Goal: Check status: Check status

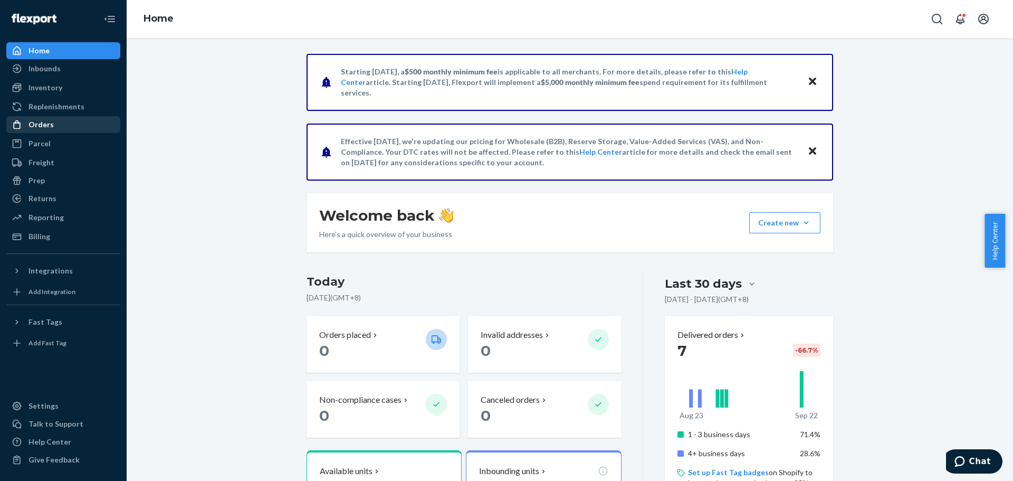
drag, startPoint x: 49, startPoint y: 129, endPoint x: 70, endPoint y: 127, distance: 20.8
click at [49, 129] on div "Orders" at bounding box center [41, 124] width 25 height 11
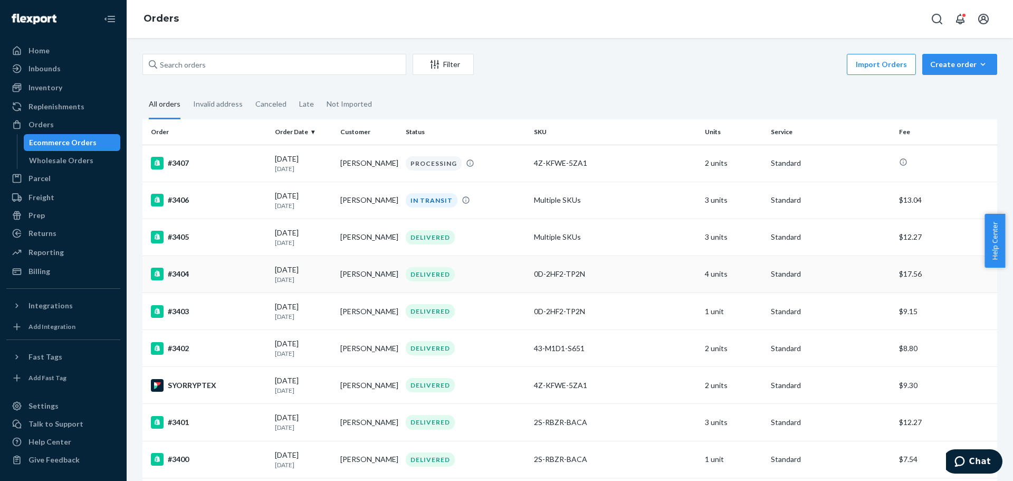
click at [195, 276] on div "#3404" at bounding box center [209, 274] width 116 height 13
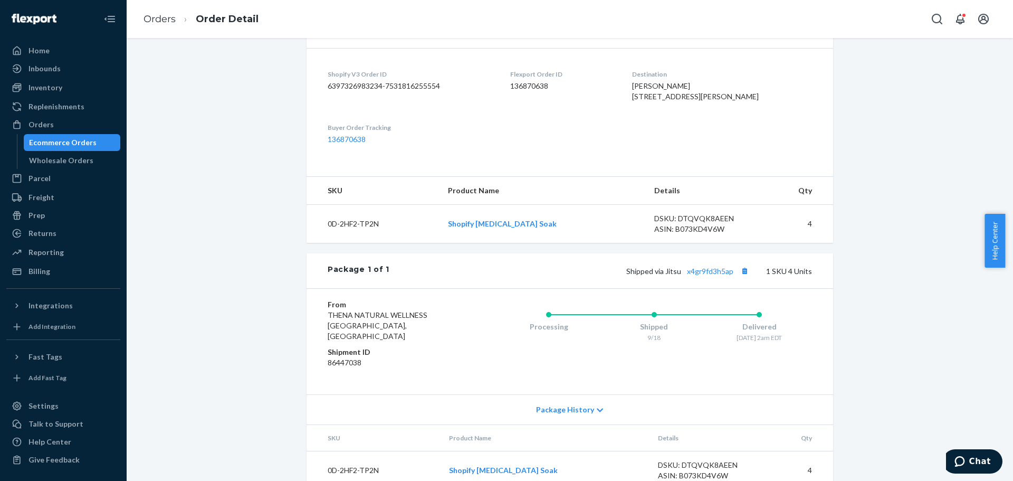
scroll to position [279, 0]
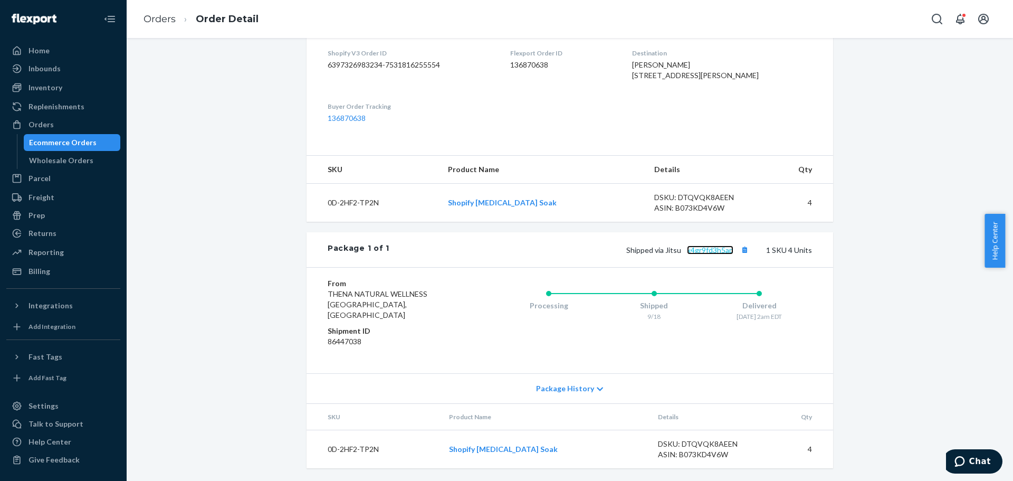
click at [710, 254] on link "x4gr9fd3h5ap" at bounding box center [710, 249] width 46 height 9
click at [143, 18] on ol "Orders Order Detail" at bounding box center [201, 19] width 132 height 31
click at [166, 23] on link "Orders" at bounding box center [160, 19] width 32 height 12
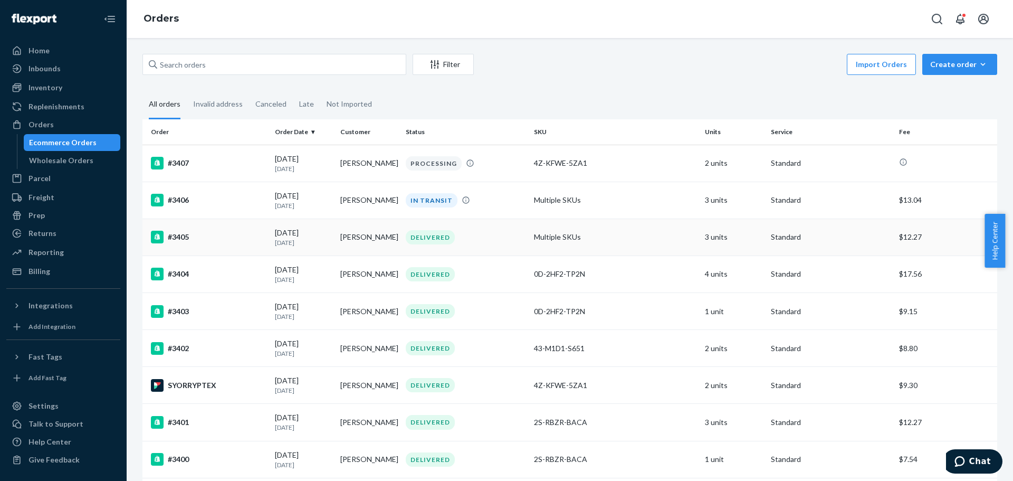
click at [222, 236] on div "#3405" at bounding box center [209, 237] width 116 height 13
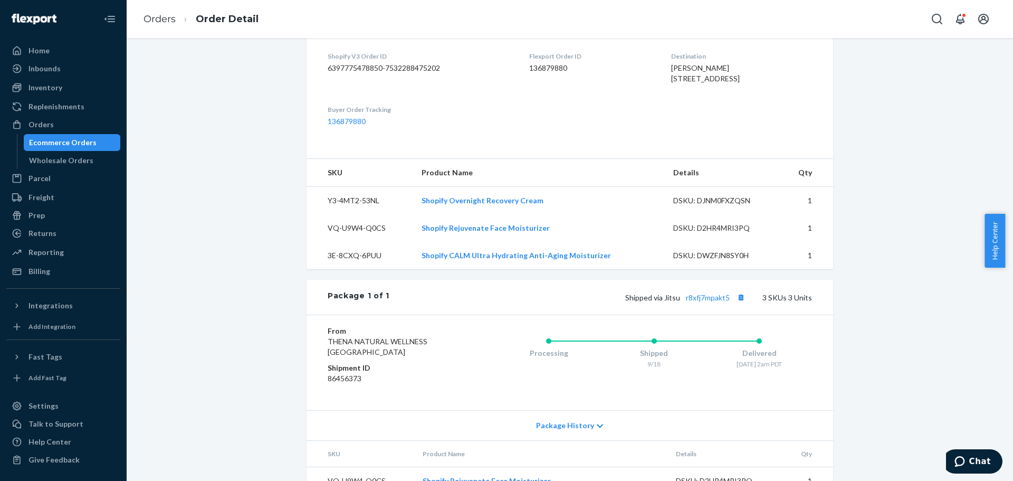
scroll to position [367, 0]
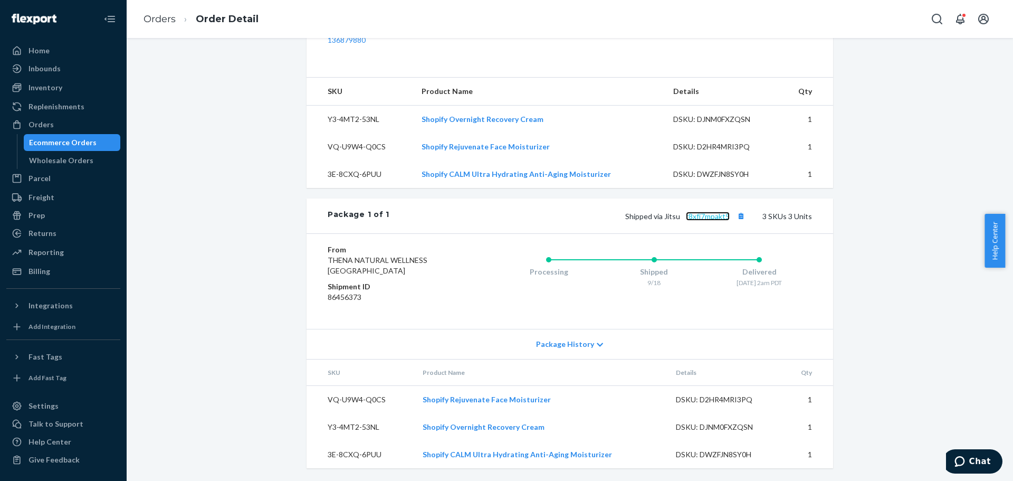
click at [709, 218] on link "r8xfj7mpakt5" at bounding box center [708, 216] width 44 height 9
click at [156, 15] on link "Orders" at bounding box center [160, 19] width 32 height 12
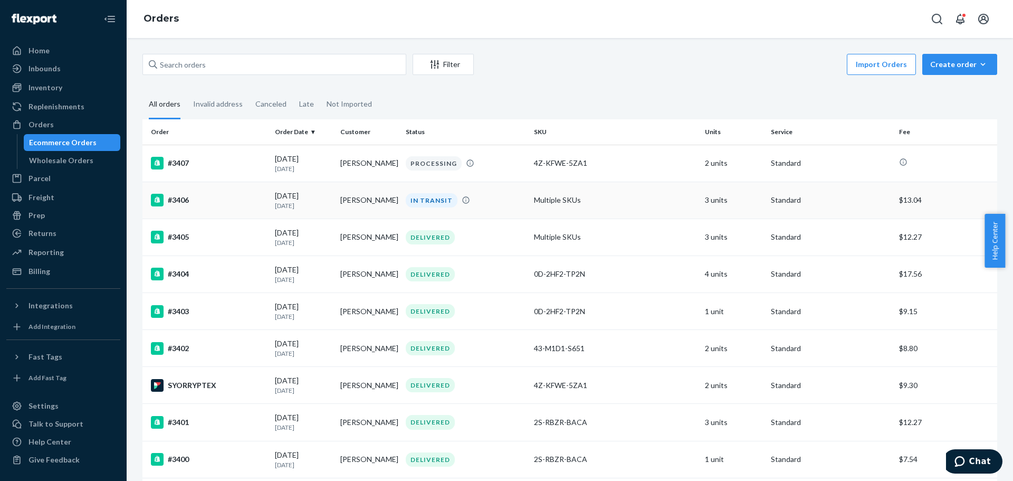
click at [226, 197] on div "#3406" at bounding box center [209, 200] width 116 height 13
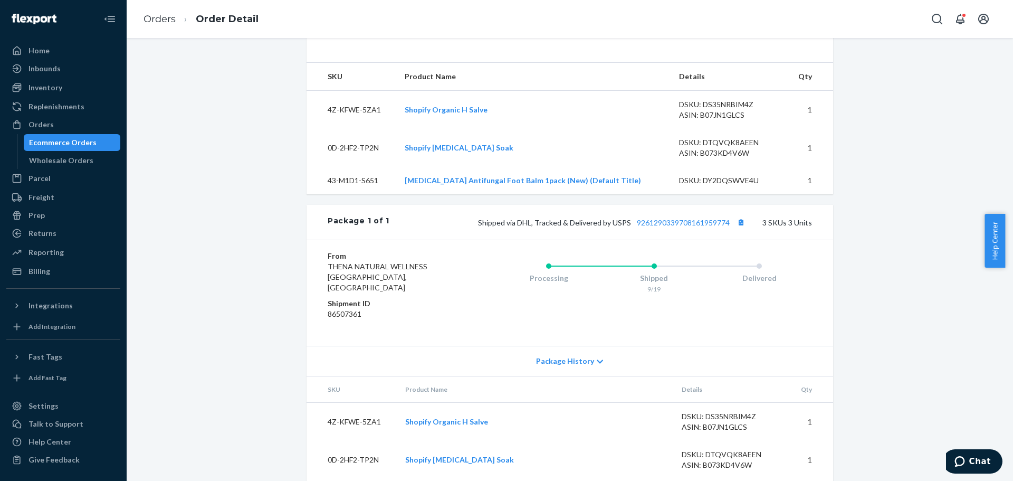
scroll to position [410, 0]
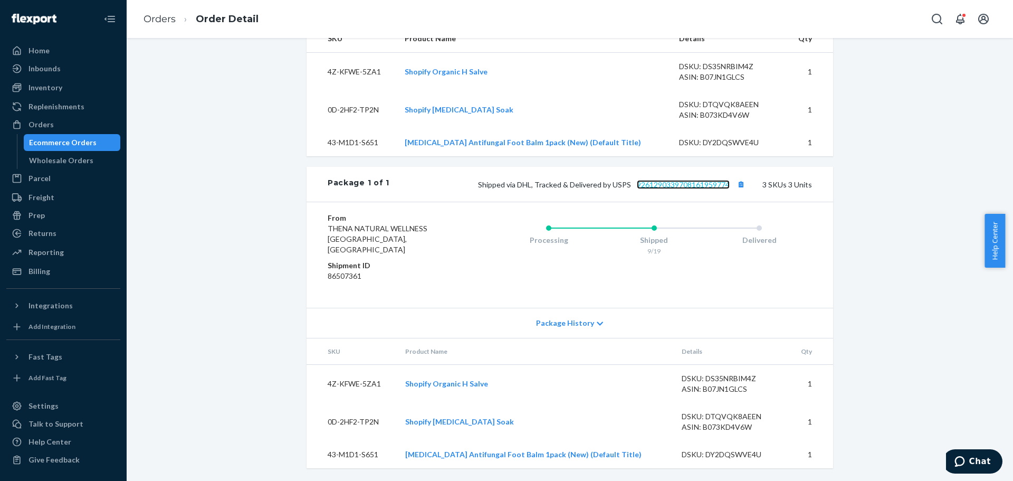
click at [682, 189] on link "9261290339708161959774" at bounding box center [683, 184] width 93 height 9
click at [151, 17] on link "Orders" at bounding box center [160, 19] width 32 height 12
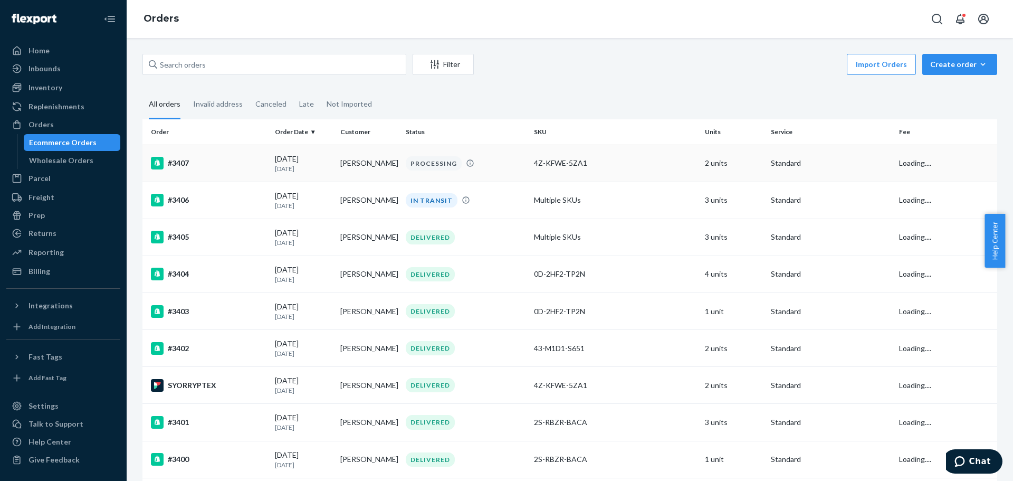
click at [196, 165] on div "#3407" at bounding box center [209, 163] width 116 height 13
